Goal: Book appointment/travel/reservation

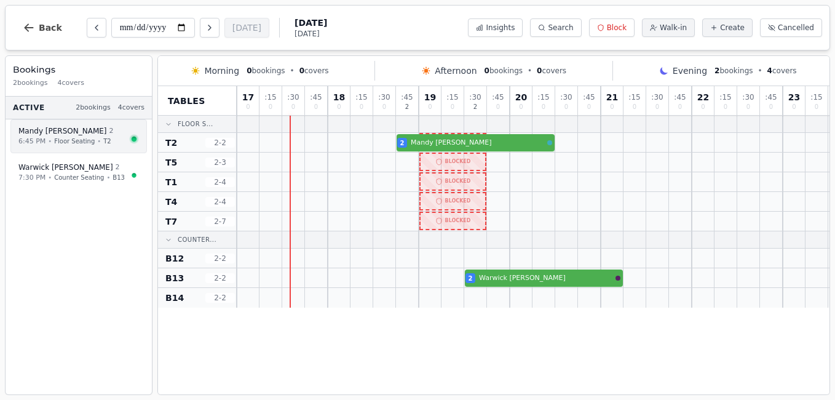
click at [54, 137] on span "Floor Seating" at bounding box center [74, 141] width 41 height 9
select select "****"
select select "*"
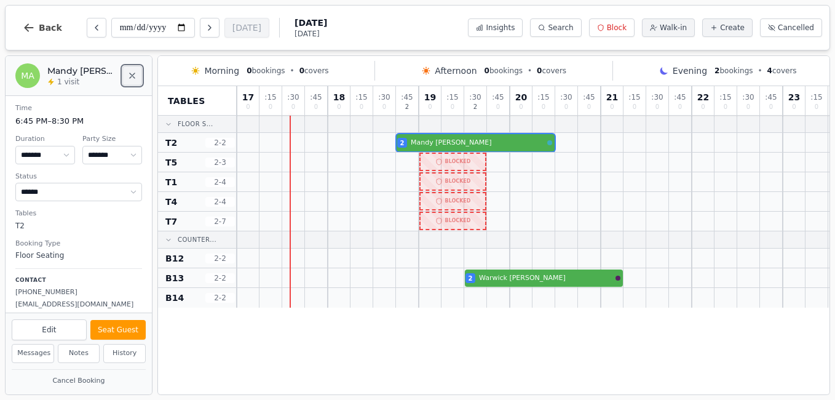
click at [134, 77] on icon "Close" at bounding box center [132, 75] width 5 height 5
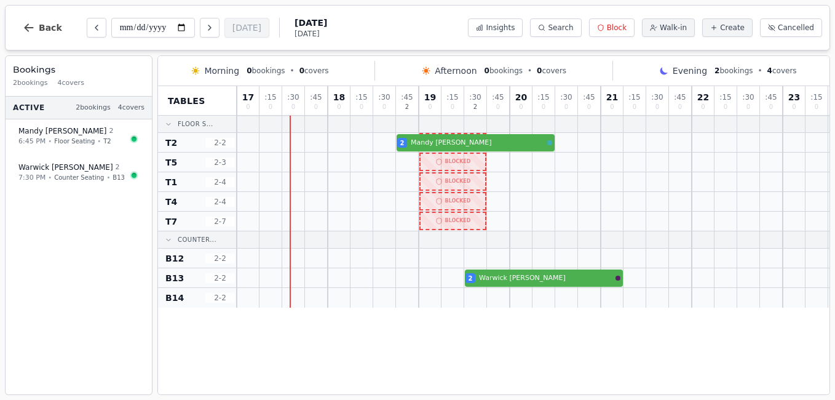
click at [372, 12] on div "**********" at bounding box center [418, 28] width 826 height 46
click at [207, 35] on button "Next day" at bounding box center [210, 28] width 20 height 20
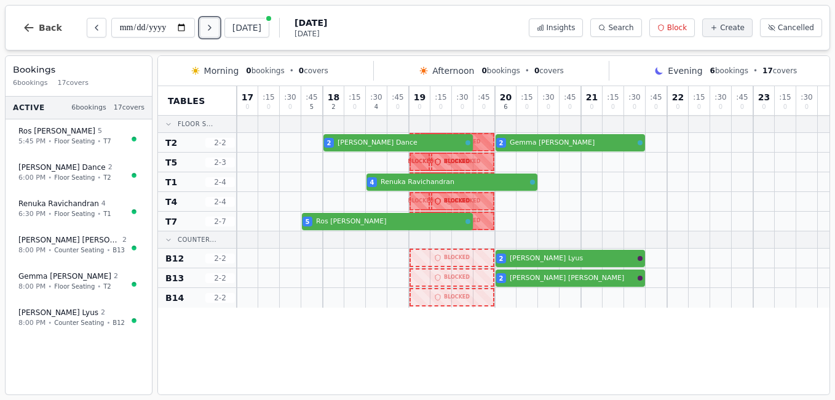
click at [207, 35] on button "Next day" at bounding box center [210, 28] width 20 height 20
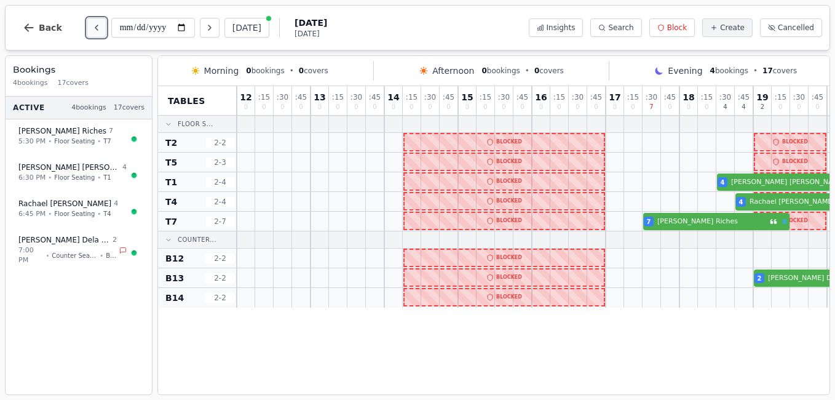
click at [92, 26] on icon "Previous day" at bounding box center [97, 28] width 10 height 10
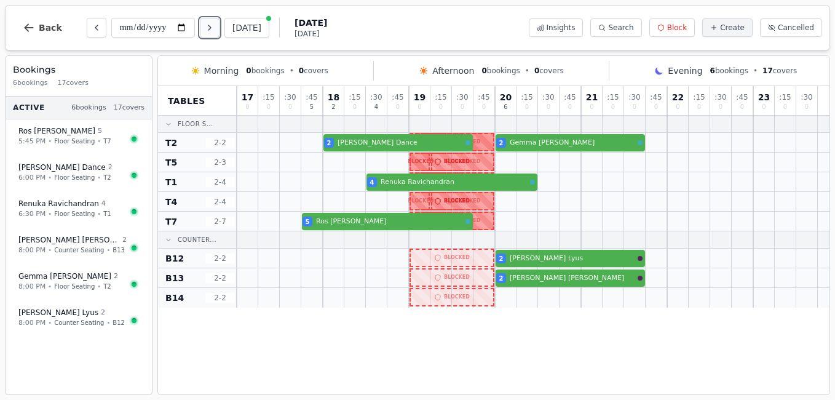
click at [210, 28] on icon "Next day" at bounding box center [210, 28] width 10 height 10
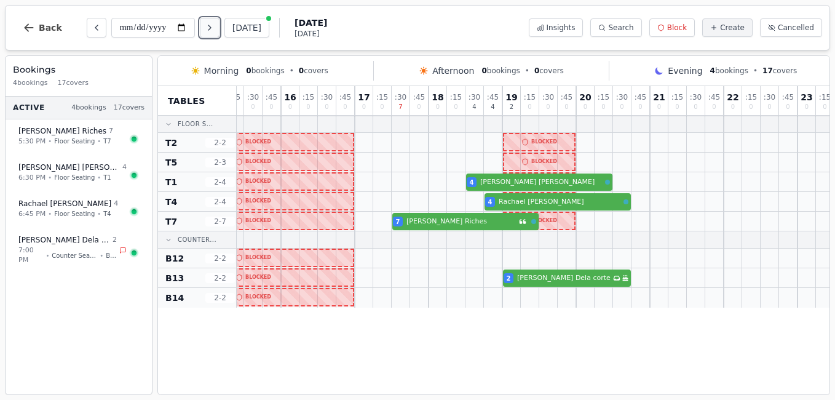
scroll to position [0, 260]
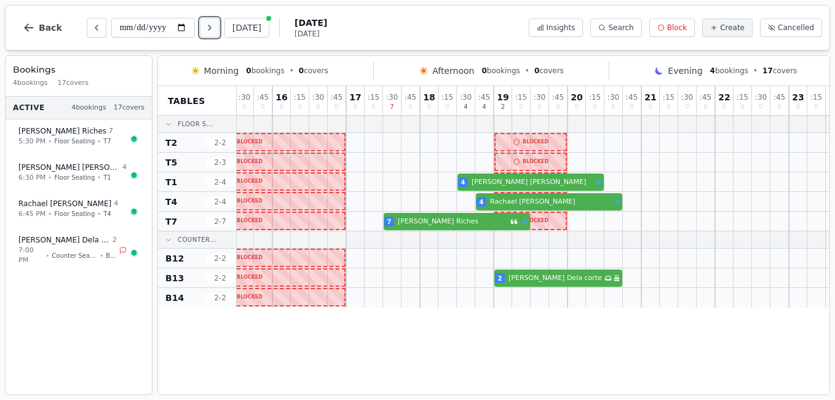
click at [209, 26] on icon "Next day" at bounding box center [210, 28] width 10 height 10
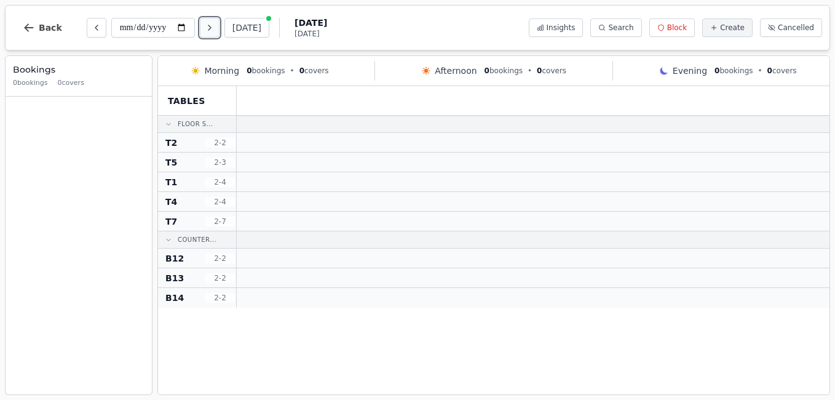
scroll to position [0, 0]
click at [209, 26] on icon "Next day" at bounding box center [210, 28] width 10 height 10
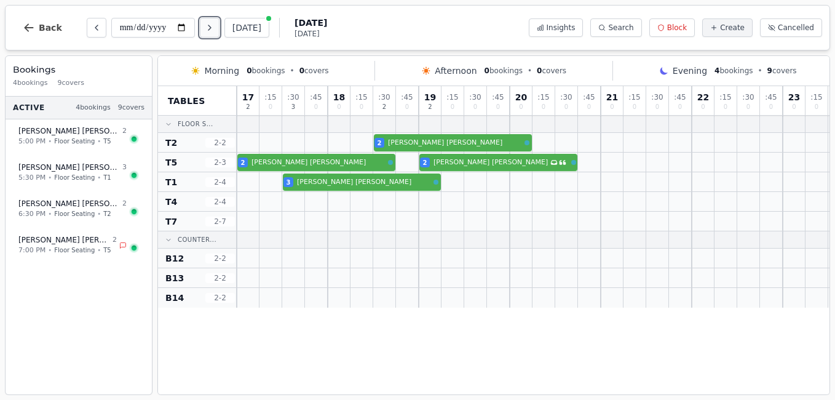
click at [209, 26] on icon "Next day" at bounding box center [210, 28] width 10 height 10
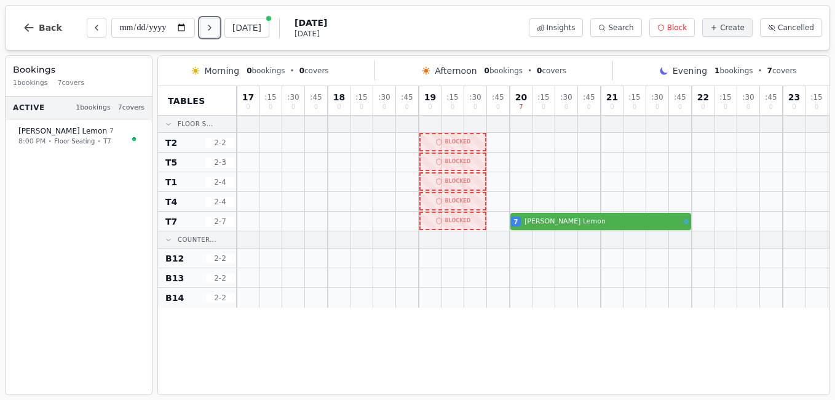
click at [209, 26] on icon "Next day" at bounding box center [210, 28] width 10 height 10
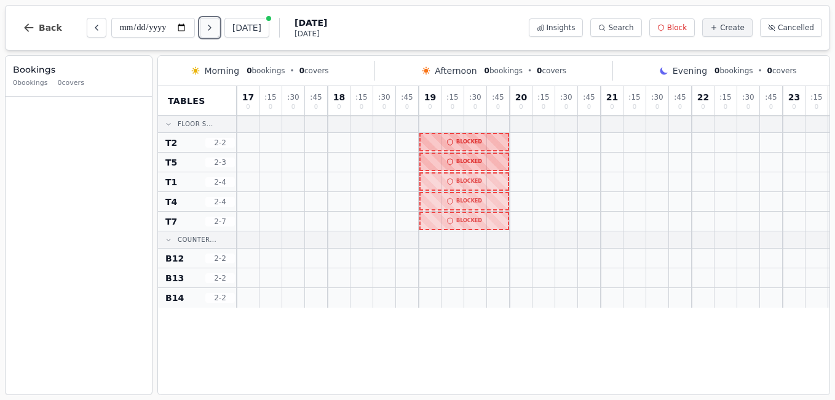
click at [209, 26] on icon "Next day" at bounding box center [210, 28] width 10 height 10
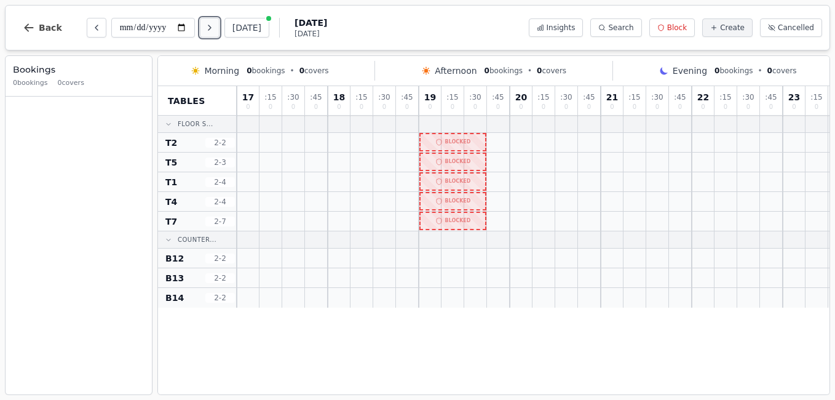
click at [209, 26] on icon "Next day" at bounding box center [210, 28] width 10 height 10
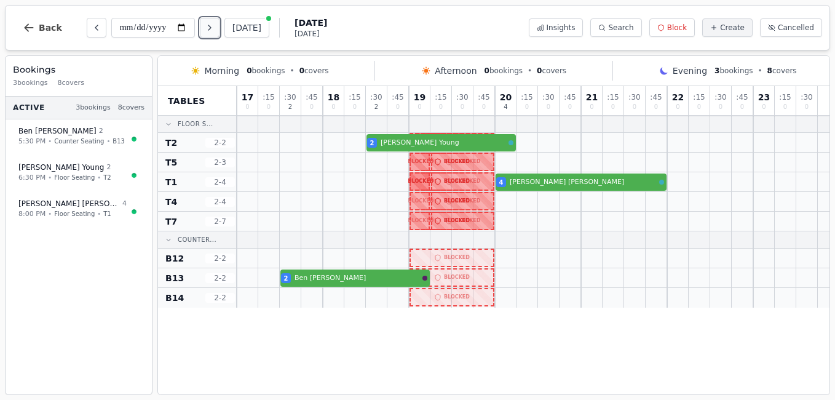
click at [209, 26] on icon "Next day" at bounding box center [210, 28] width 10 height 10
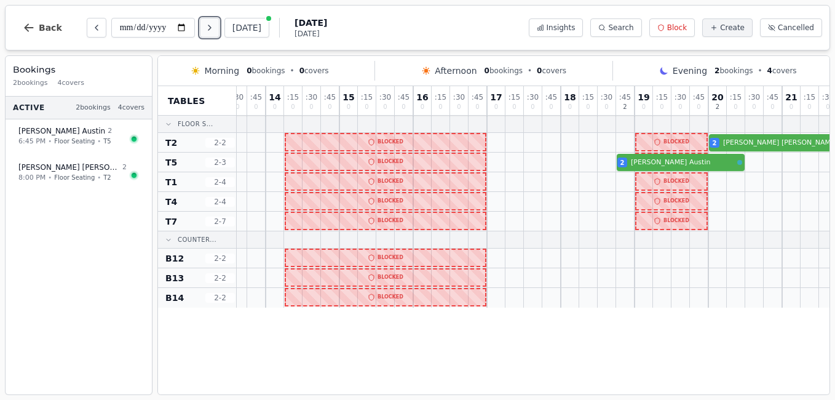
scroll to position [0, 274]
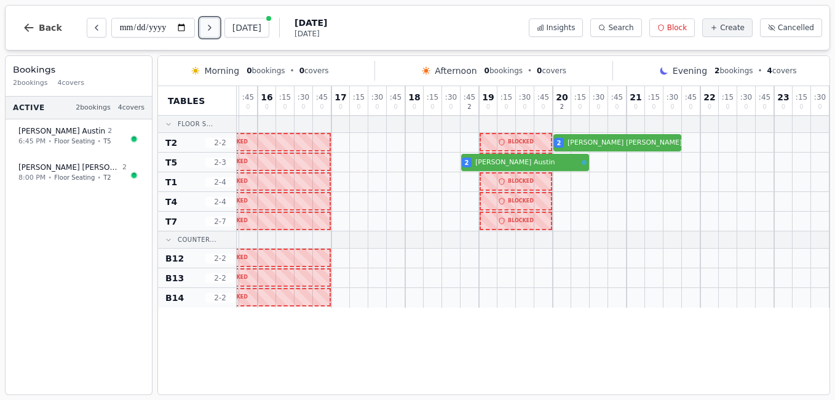
click at [209, 26] on icon "Next day" at bounding box center [210, 28] width 10 height 10
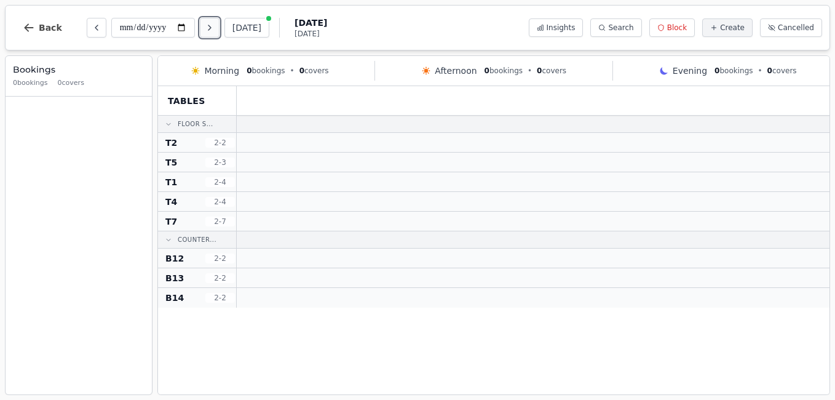
scroll to position [0, 0]
click at [202, 35] on button "Next day" at bounding box center [210, 28] width 20 height 20
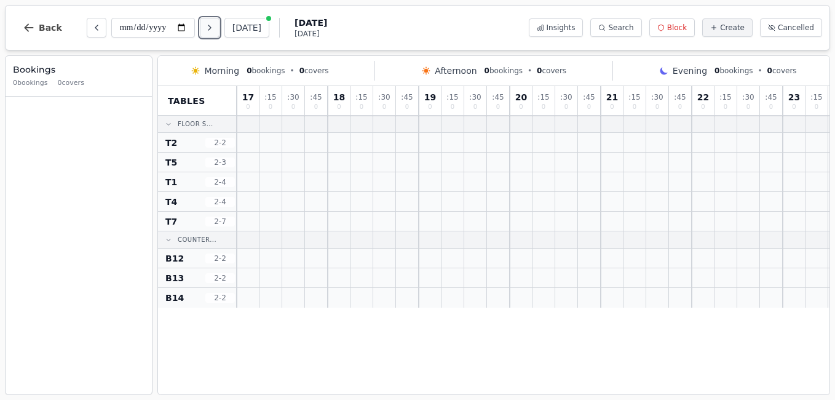
click at [202, 35] on button "Next day" at bounding box center [210, 28] width 20 height 20
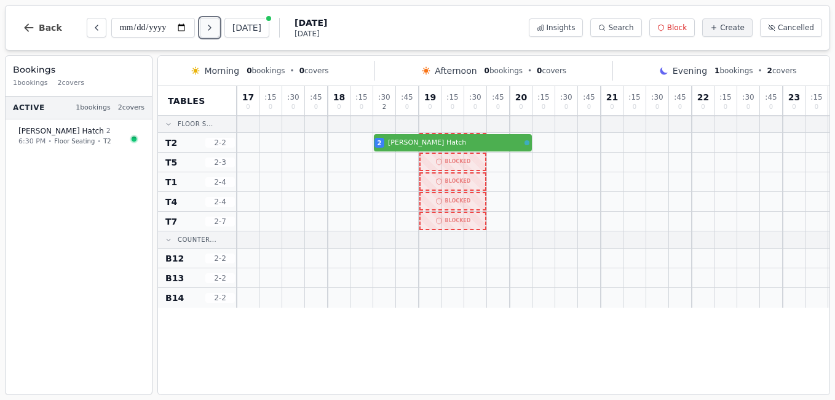
click at [202, 35] on button "Next day" at bounding box center [210, 28] width 20 height 20
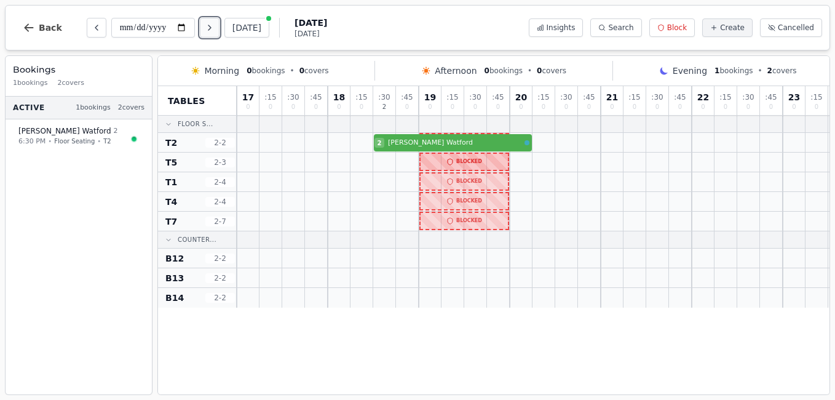
click at [213, 25] on icon "Next day" at bounding box center [210, 28] width 10 height 10
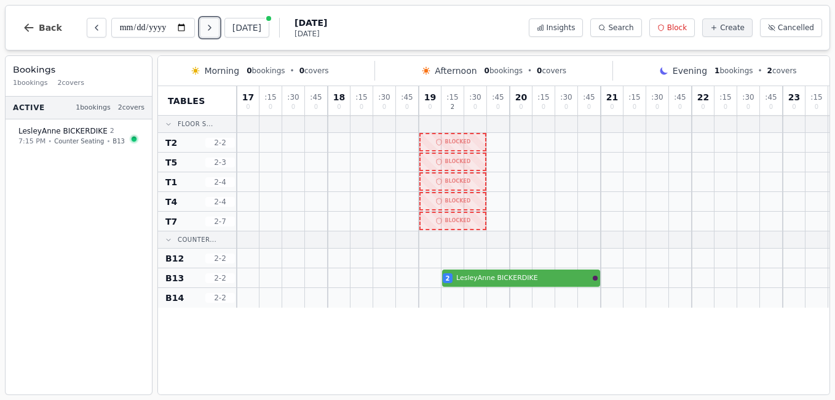
click at [213, 25] on icon "Next day" at bounding box center [210, 28] width 10 height 10
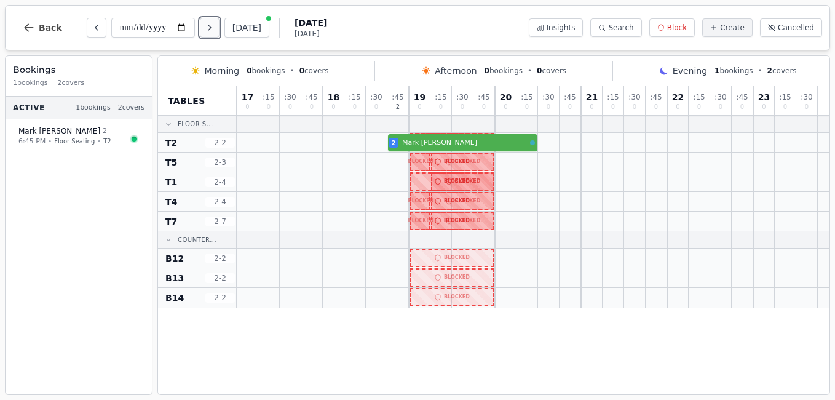
click at [213, 25] on icon "Next day" at bounding box center [210, 28] width 10 height 10
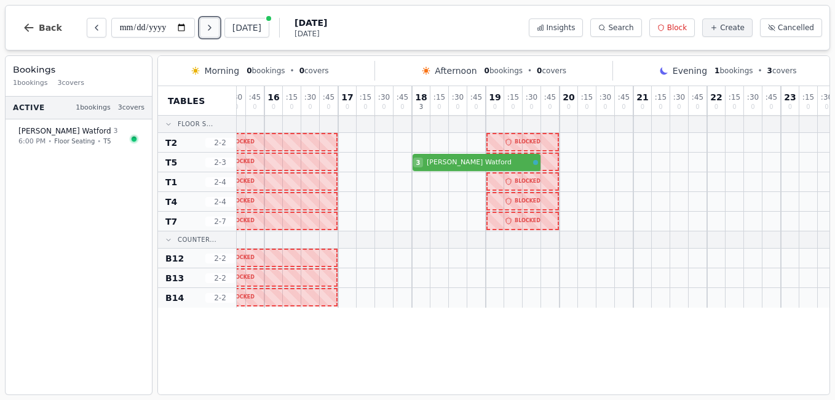
scroll to position [0, 270]
click at [209, 31] on icon "Next day" at bounding box center [210, 28] width 10 height 10
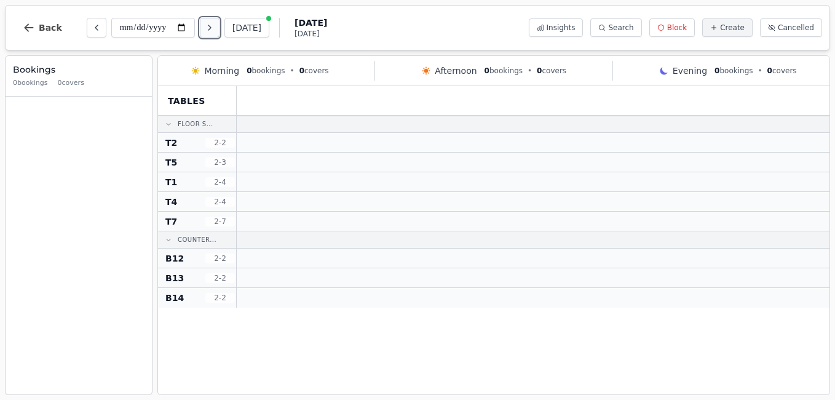
scroll to position [0, 0]
click at [209, 31] on icon "Next day" at bounding box center [210, 28] width 10 height 10
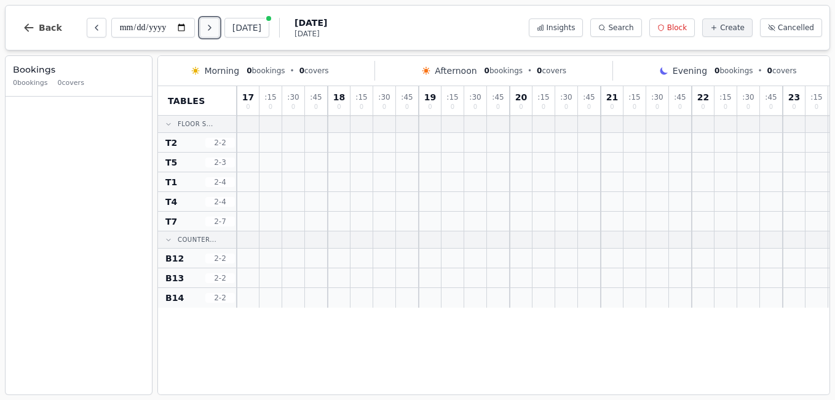
click at [209, 31] on icon "Next day" at bounding box center [210, 28] width 10 height 10
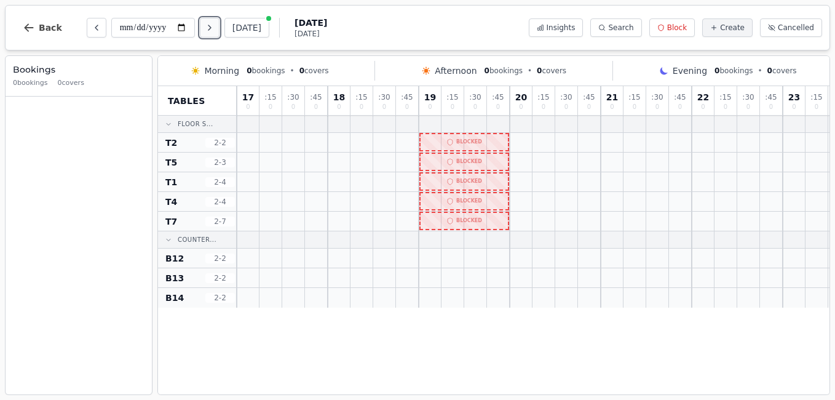
click at [209, 31] on icon "Next day" at bounding box center [210, 28] width 10 height 10
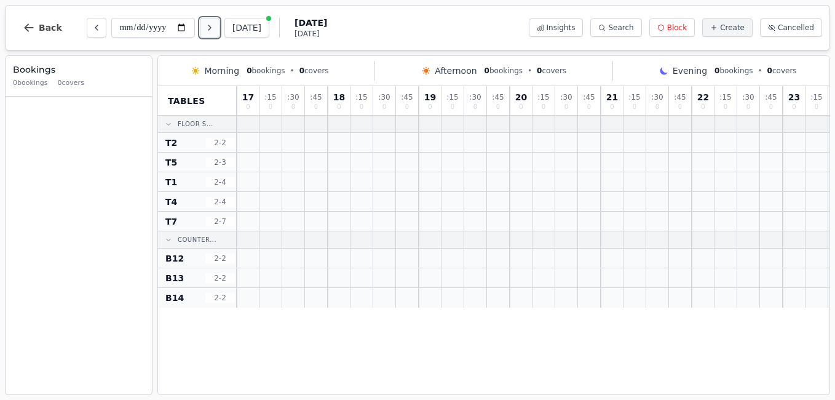
click at [209, 31] on icon "Next day" at bounding box center [210, 28] width 10 height 10
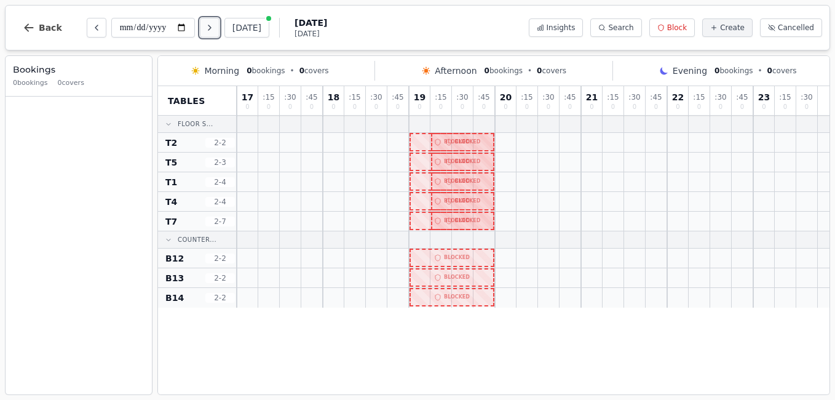
click at [209, 31] on icon "Next day" at bounding box center [210, 28] width 10 height 10
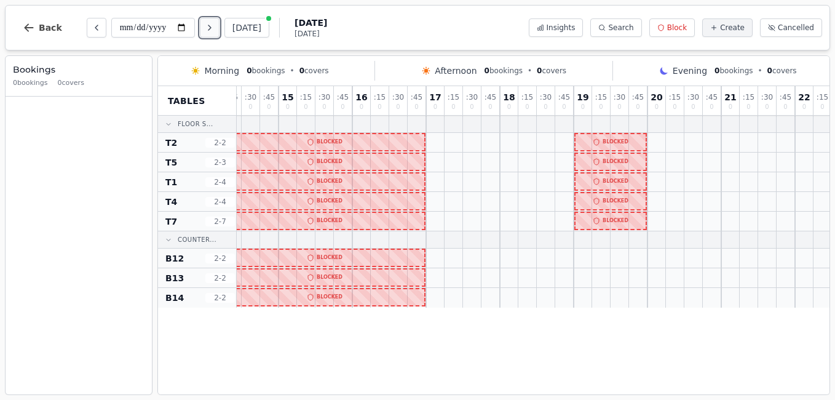
scroll to position [0, 274]
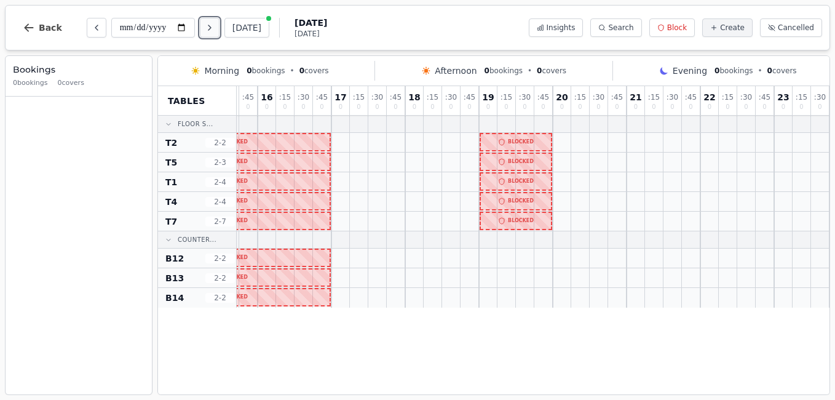
click at [212, 34] on button "Next day" at bounding box center [210, 28] width 20 height 20
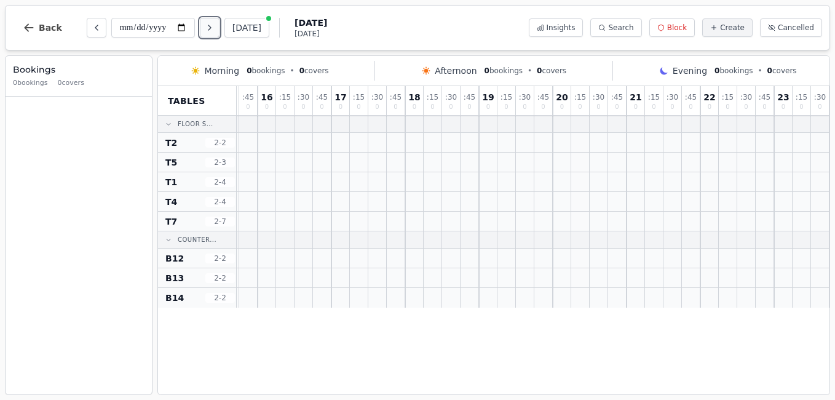
scroll to position [0, 0]
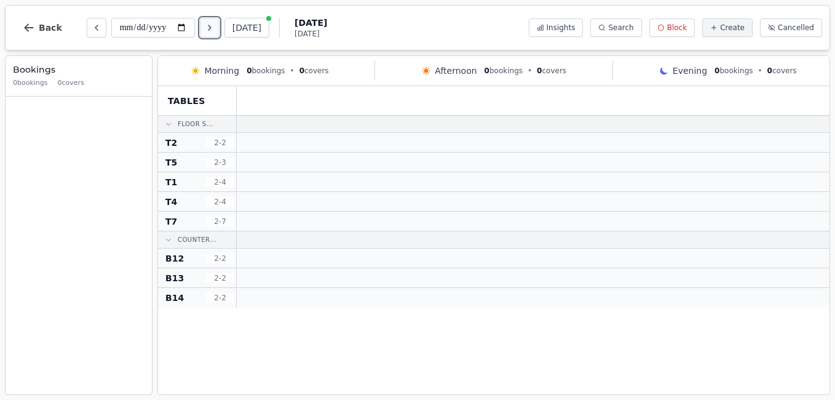
click at [202, 30] on button "Next day" at bounding box center [210, 28] width 20 height 20
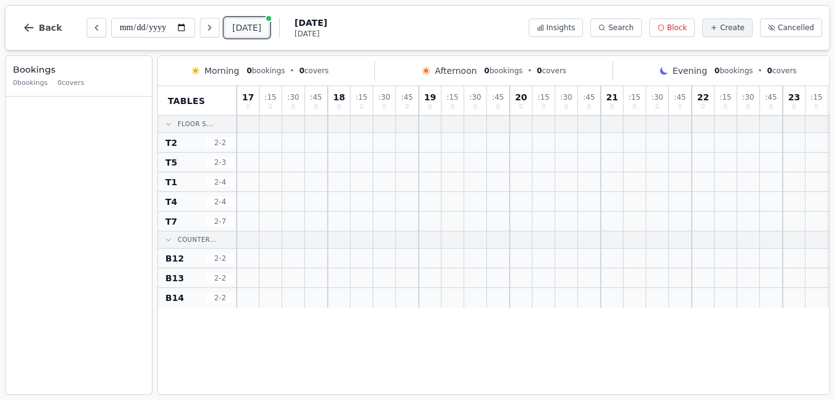
click at [238, 27] on button "[DATE]" at bounding box center [247, 28] width 45 height 20
type input "**********"
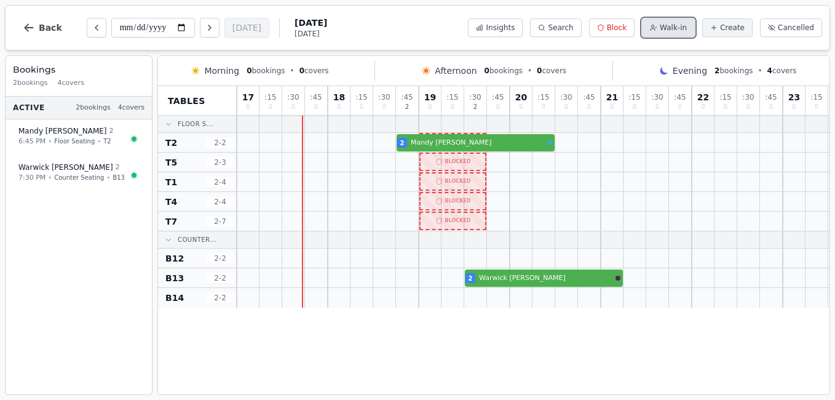
click at [687, 31] on span "Walk-in" at bounding box center [673, 28] width 27 height 10
select select "*"
select select "****"
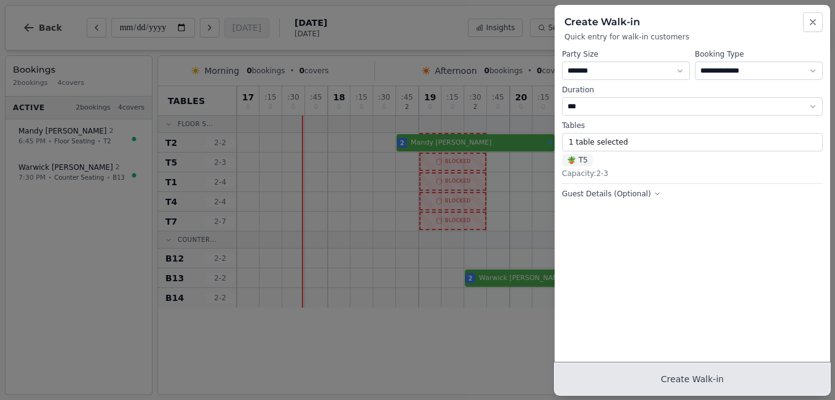
click at [672, 375] on button "Create Walk-in" at bounding box center [693, 379] width 276 height 32
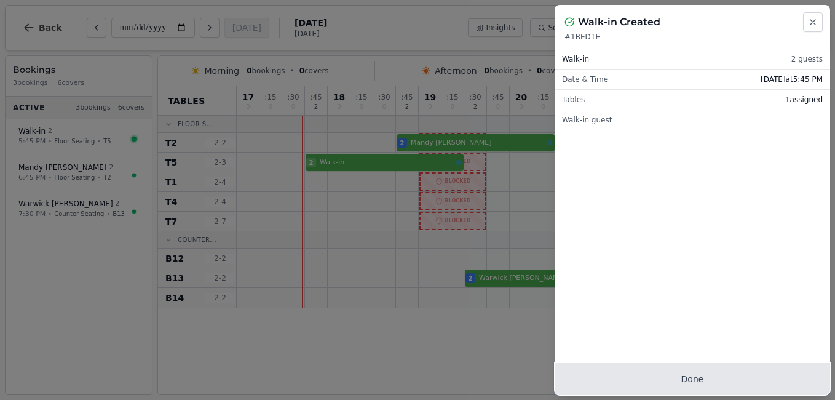
click at [672, 375] on button "Done" at bounding box center [693, 379] width 276 height 32
